Goal: Information Seeking & Learning: Compare options

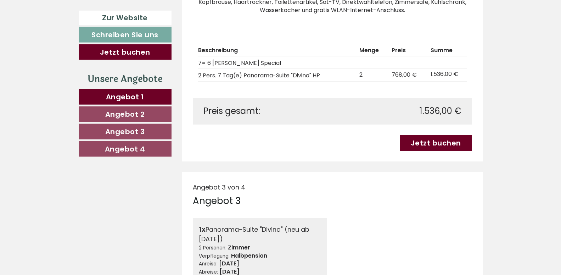
scroll to position [1084, 0]
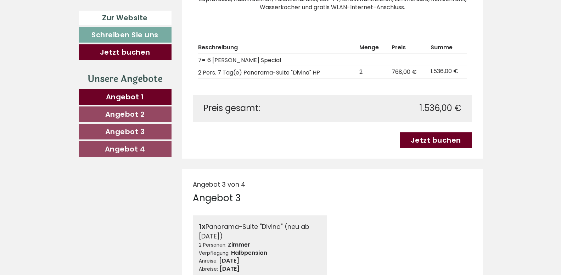
click at [125, 112] on span "Angebot 2" at bounding box center [125, 114] width 40 height 10
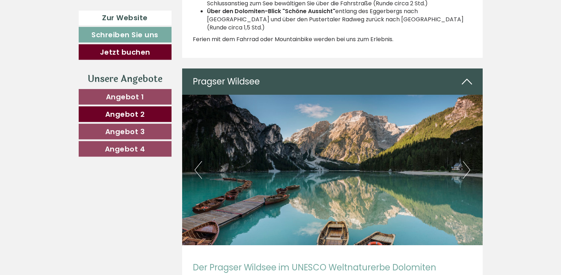
scroll to position [2234, 0]
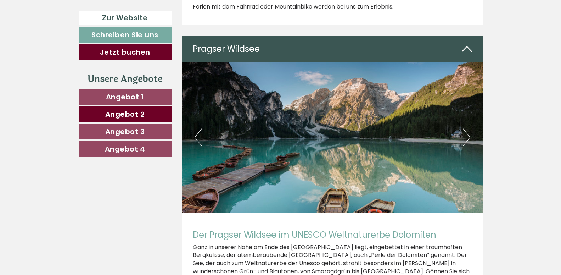
click at [141, 131] on span "Angebot 3" at bounding box center [125, 132] width 40 height 10
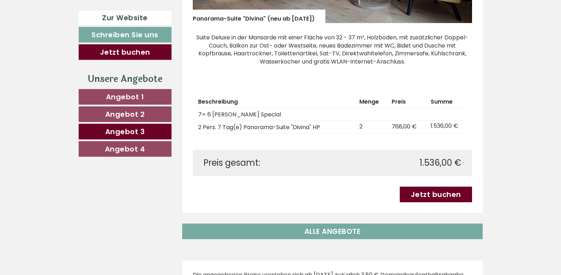
scroll to position [644, 0]
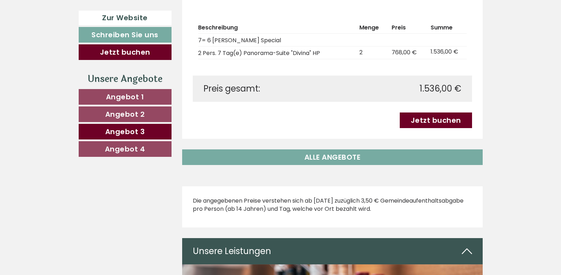
click at [130, 151] on span "Angebot 4" at bounding box center [125, 149] width 40 height 10
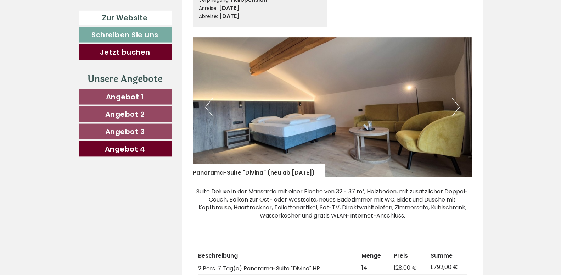
scroll to position [463, 0]
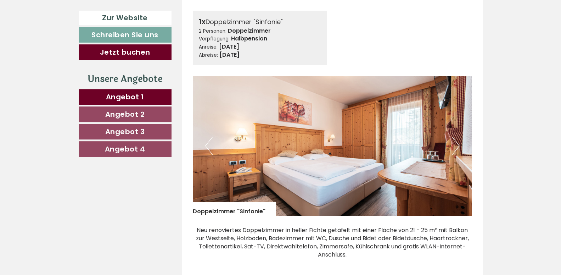
scroll to position [398, 0]
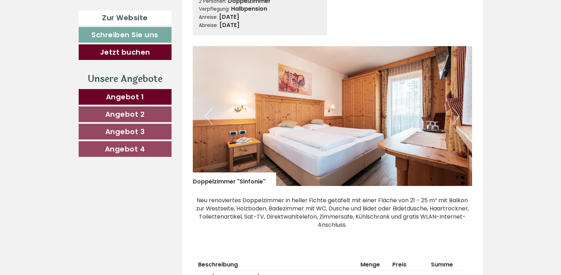
click at [457, 107] on button "Next" at bounding box center [455, 116] width 7 height 18
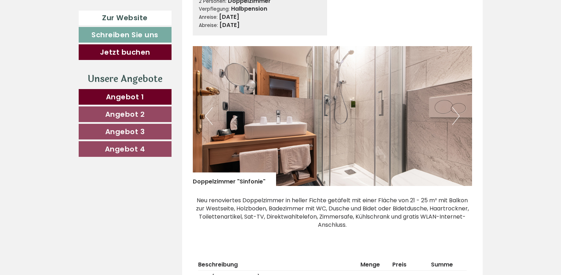
click at [457, 107] on button "Next" at bounding box center [455, 116] width 7 height 18
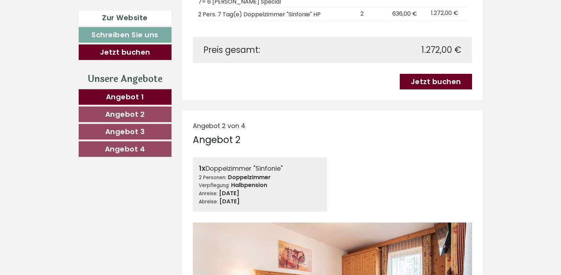
scroll to position [687, 0]
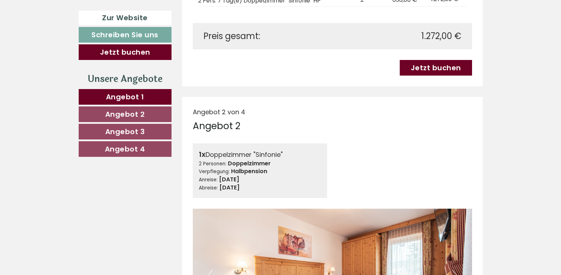
click at [138, 113] on span "Angebot 2" at bounding box center [125, 114] width 40 height 10
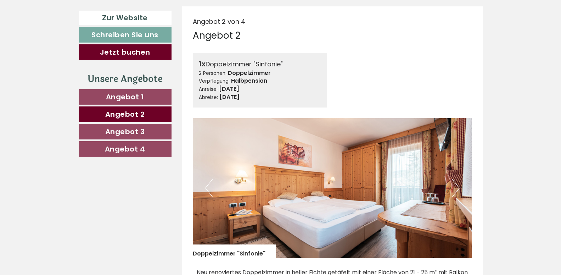
scroll to position [462, 0]
